Goal: Transaction & Acquisition: Purchase product/service

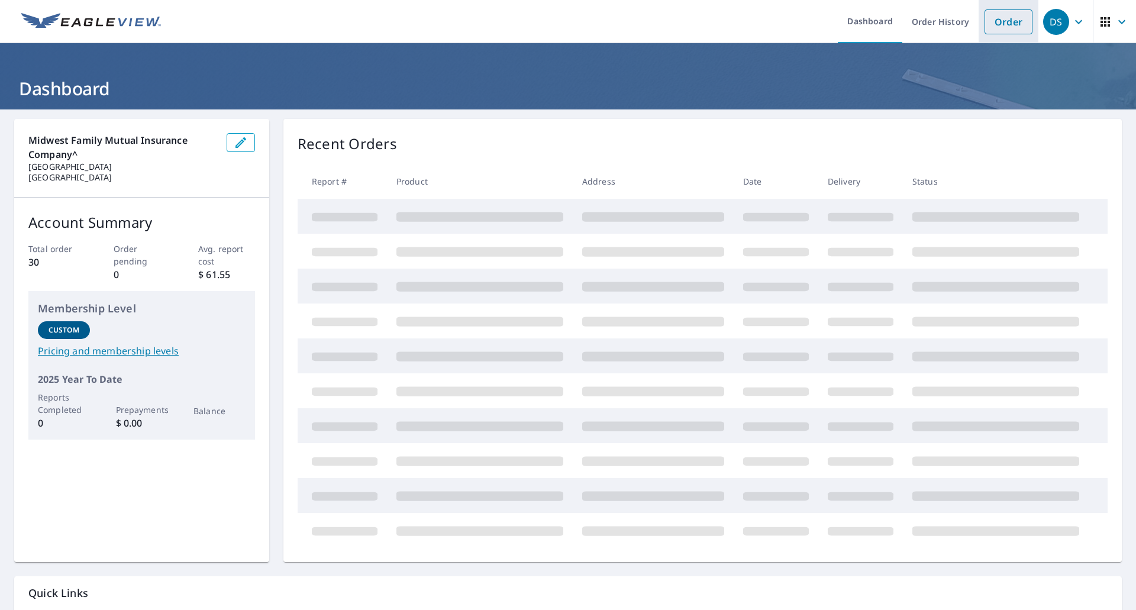
click at [1000, 18] on link "Order" at bounding box center [1009, 21] width 48 height 25
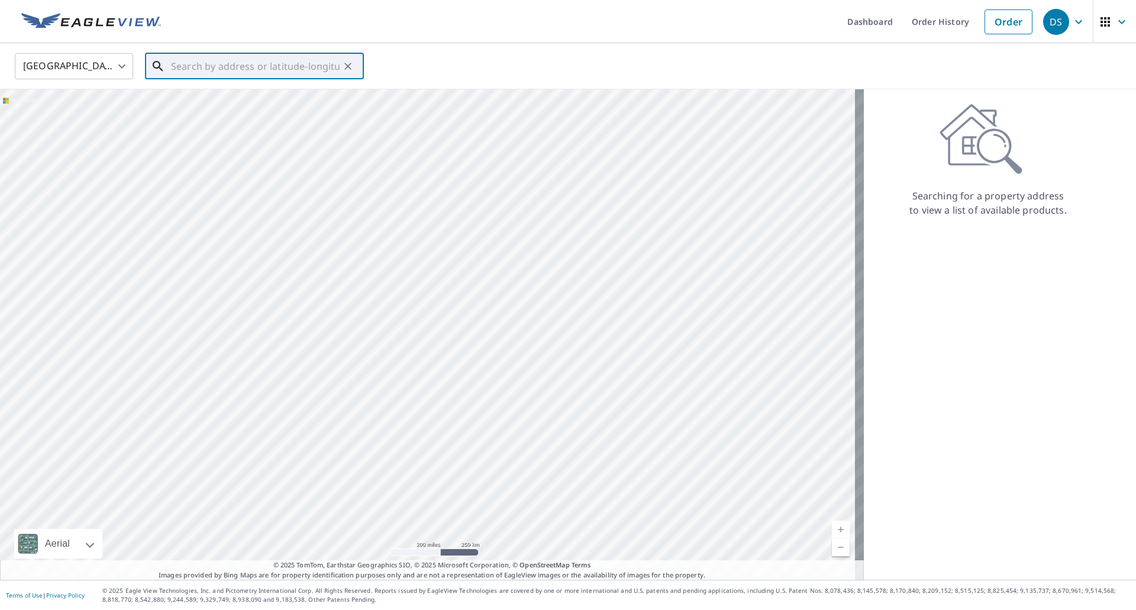
click at [171, 65] on input "text" at bounding box center [255, 66] width 169 height 33
paste input "[STREET_ADDRESS][PERSON_NAME]"
click at [208, 112] on p "[GEOGRAPHIC_DATA]" at bounding box center [262, 114] width 186 height 12
type input "[STREET_ADDRESS][PERSON_NAME]"
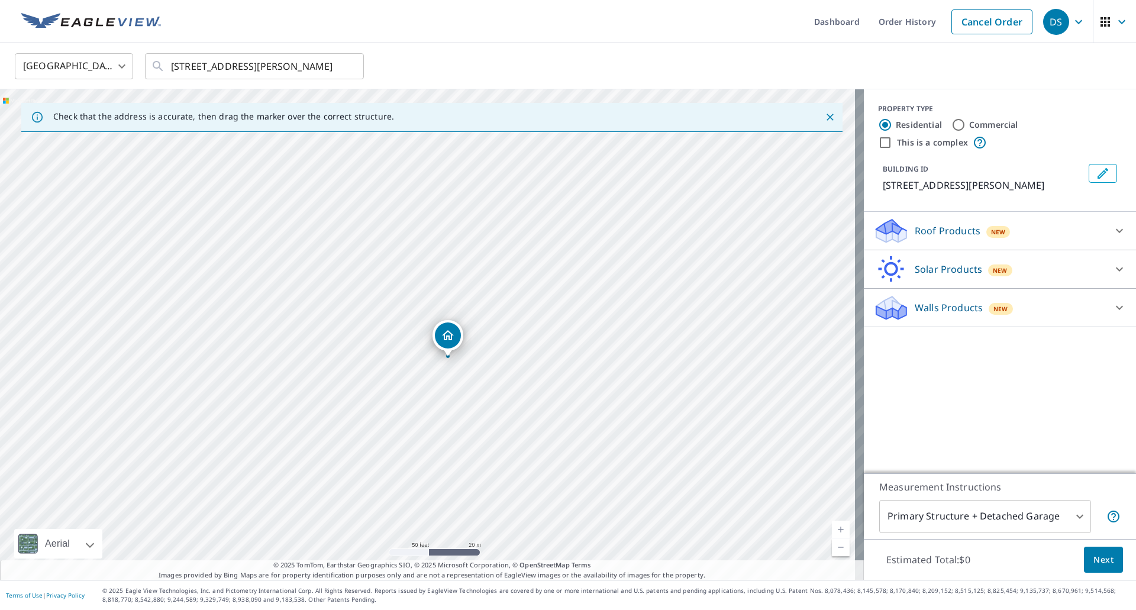
click at [1113, 238] on icon at bounding box center [1120, 231] width 14 height 14
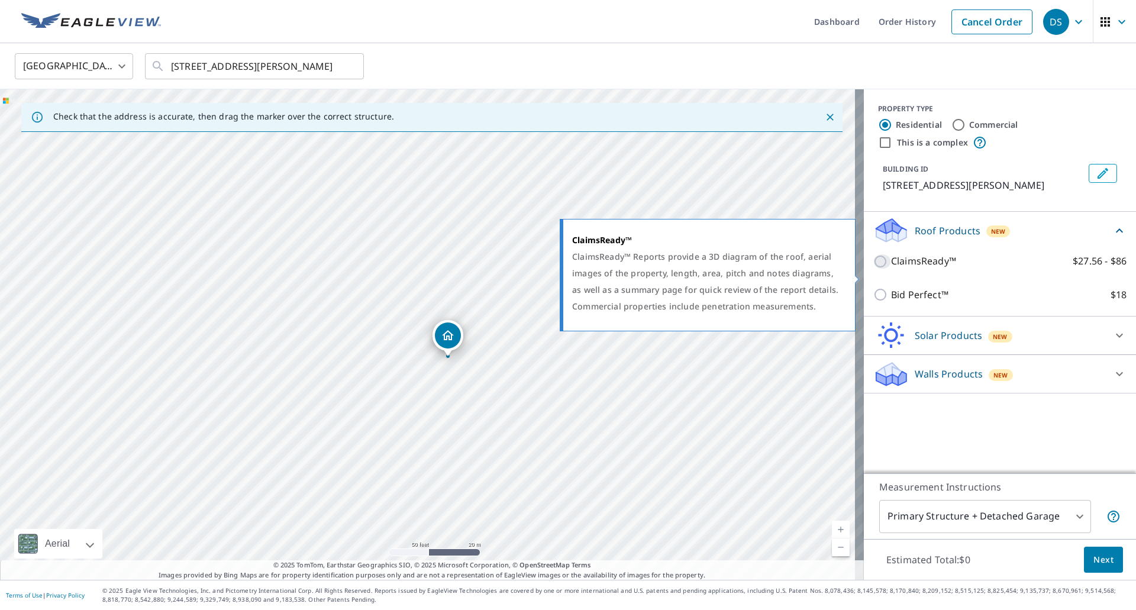
click at [874, 269] on input "ClaimsReady™ $27.56 - $86" at bounding box center [883, 261] width 18 height 14
checkbox input "true"
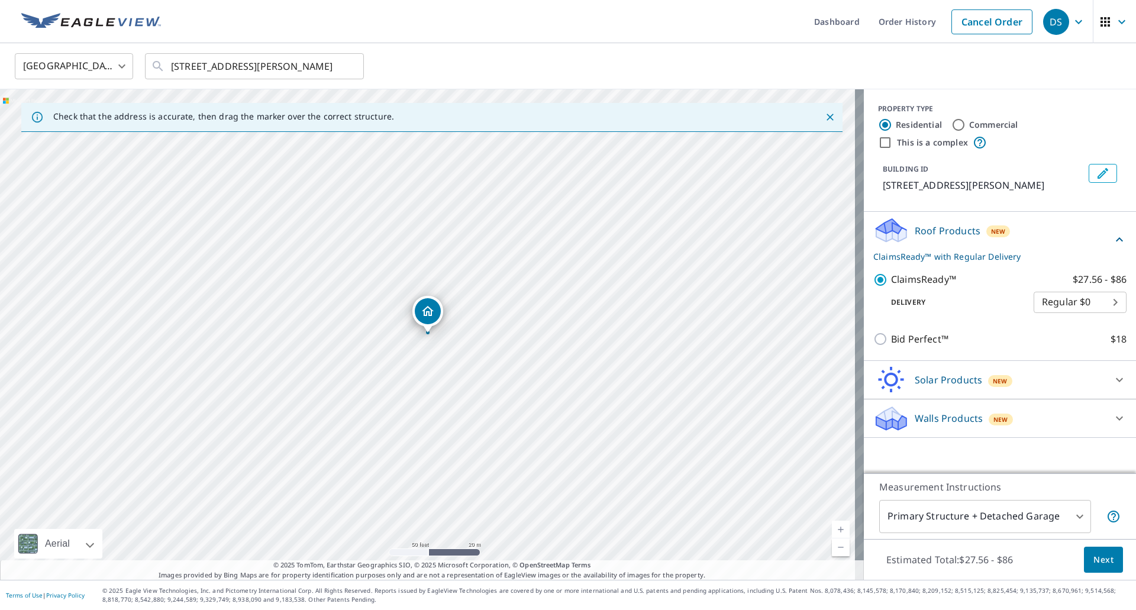
click at [1070, 514] on body "DS DS Dashboard Order History Cancel Order DS [GEOGRAPHIC_DATA] [GEOGRAPHIC_DAT…" at bounding box center [568, 305] width 1136 height 610
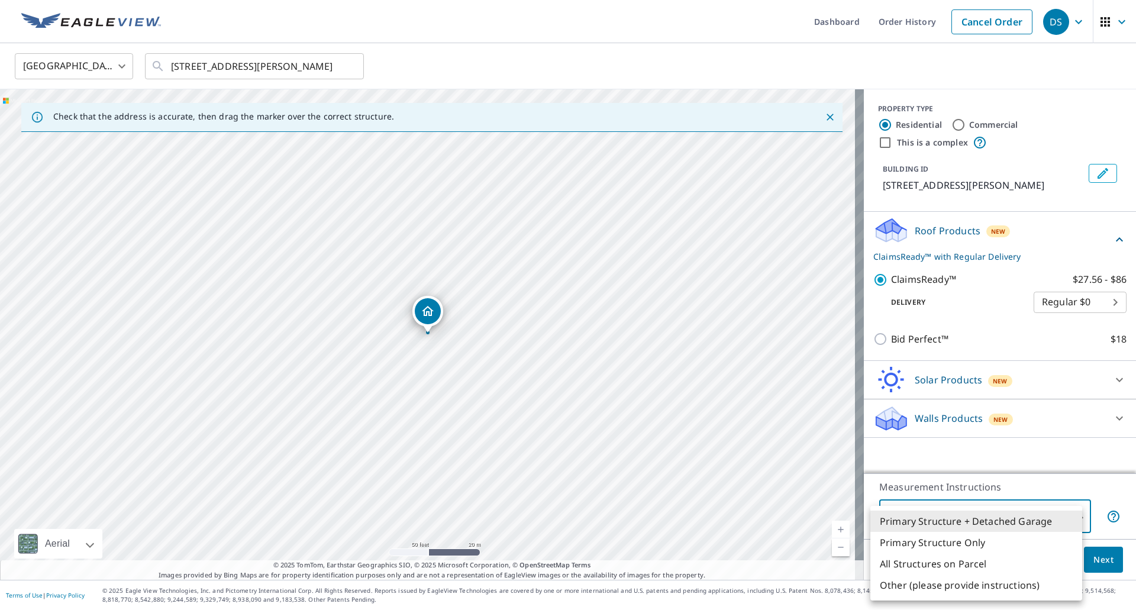
click at [941, 540] on li "Primary Structure Only" at bounding box center [977, 542] width 212 height 21
type input "2"
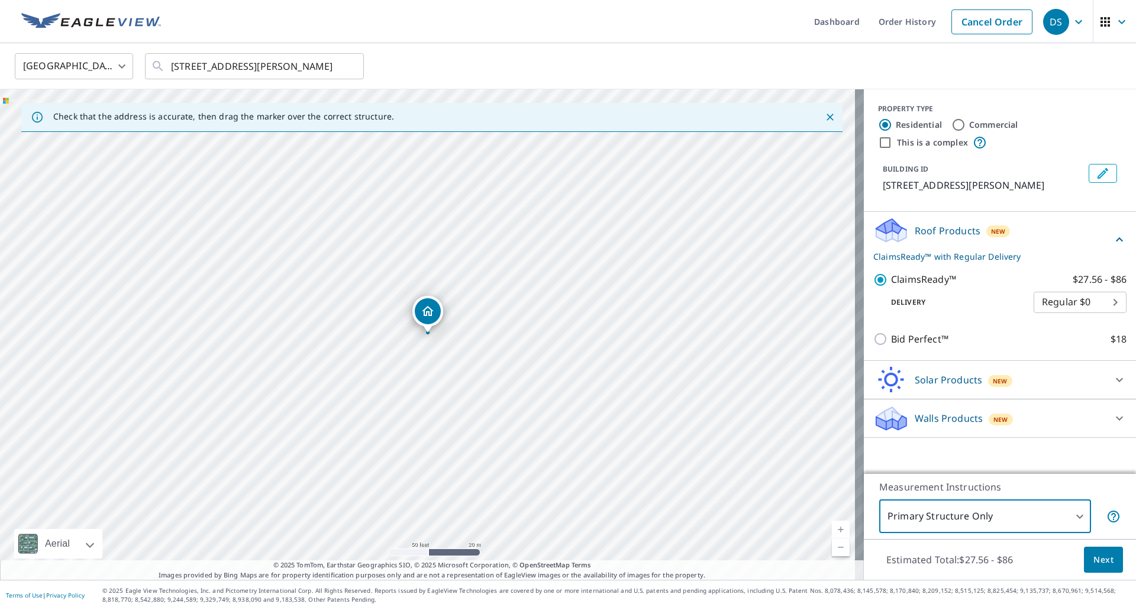
click at [1094, 560] on span "Next" at bounding box center [1104, 560] width 20 height 15
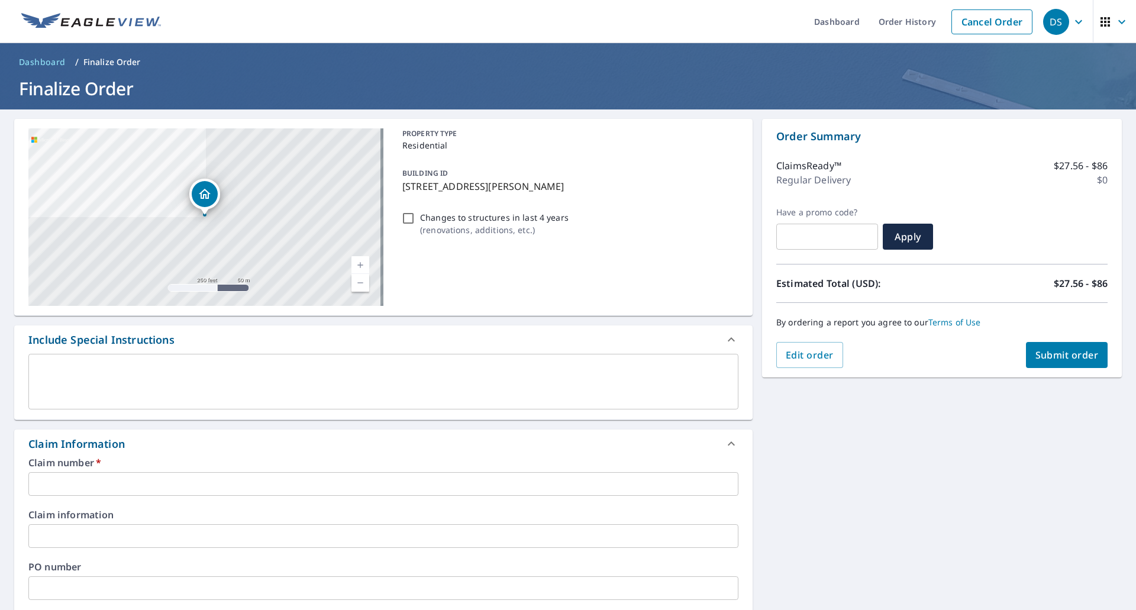
click at [47, 485] on input "text" at bounding box center [383, 484] width 710 height 24
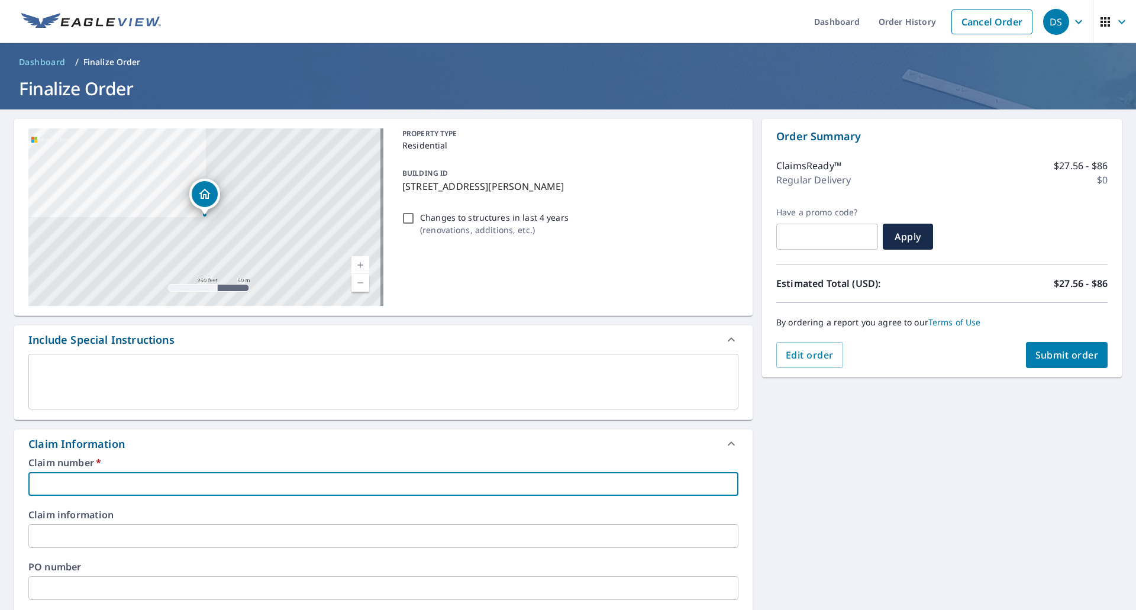
paste input "00424017"
type input "00424017"
click at [1043, 364] on button "Submit order" at bounding box center [1067, 355] width 82 height 26
